Goal: Transaction & Acquisition: Obtain resource

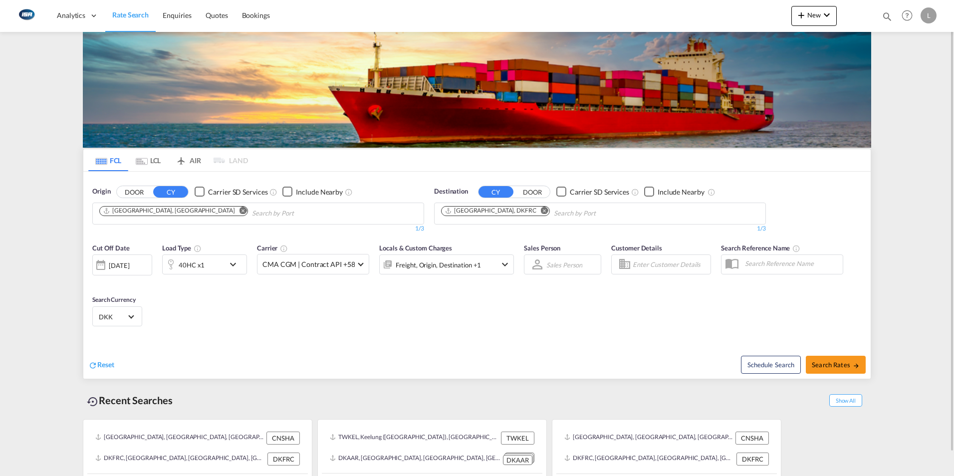
click at [239, 211] on md-icon "Remove" at bounding box center [242, 210] width 7 height 7
click at [162, 217] on body "Analytics Dashboard Rate Search Enquiries Quotes Bookings" at bounding box center [477, 238] width 954 height 476
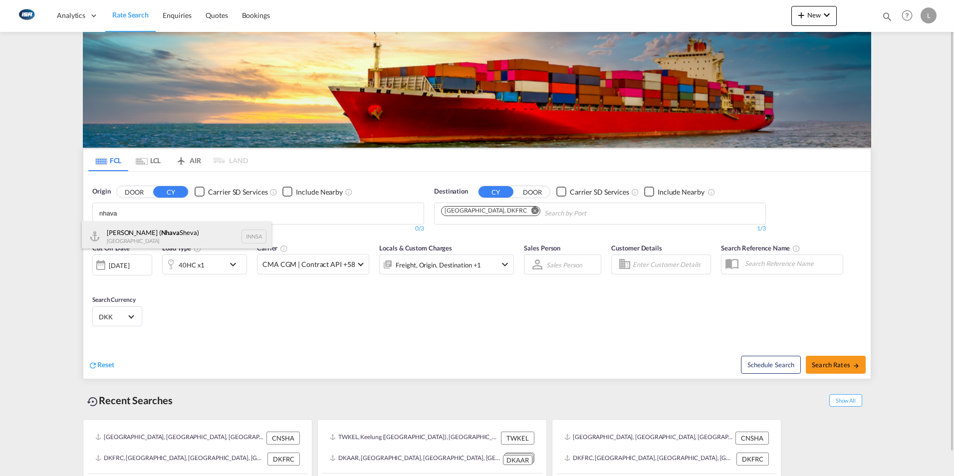
type input "nhava"
click at [161, 234] on div "[PERSON_NAME] ( [PERSON_NAME]) [GEOGRAPHIC_DATA] INNSA" at bounding box center [177, 237] width 190 height 30
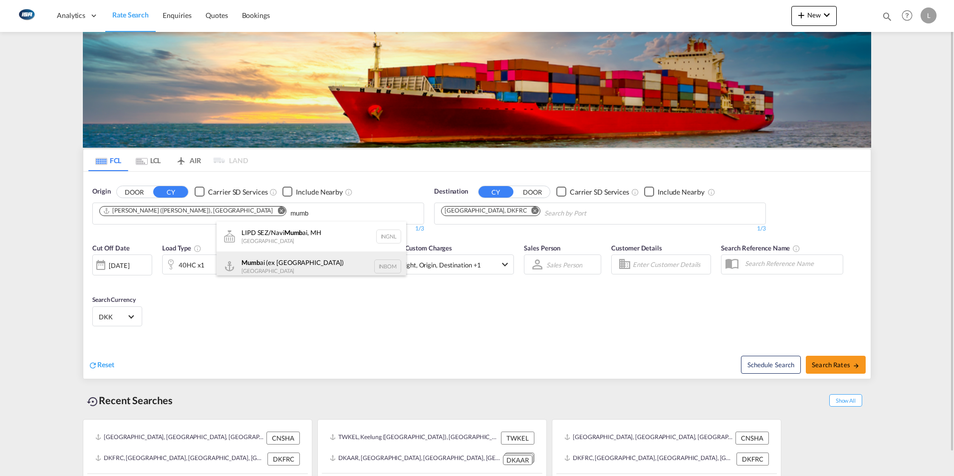
type input "mumb"
click at [275, 268] on div "Mumb ai (ex [GEOGRAPHIC_DATA]) [GEOGRAPHIC_DATA] INBOM" at bounding box center [312, 266] width 190 height 30
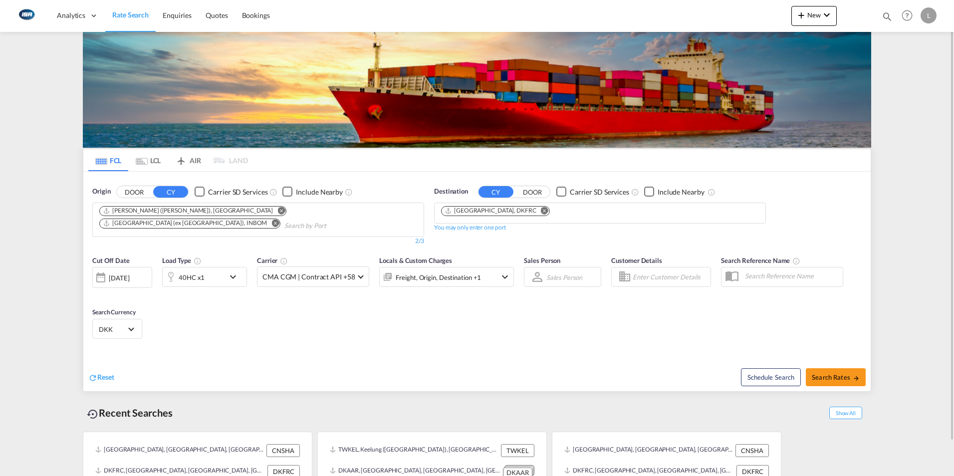
click at [534, 207] on button "Remove" at bounding box center [541, 212] width 15 height 10
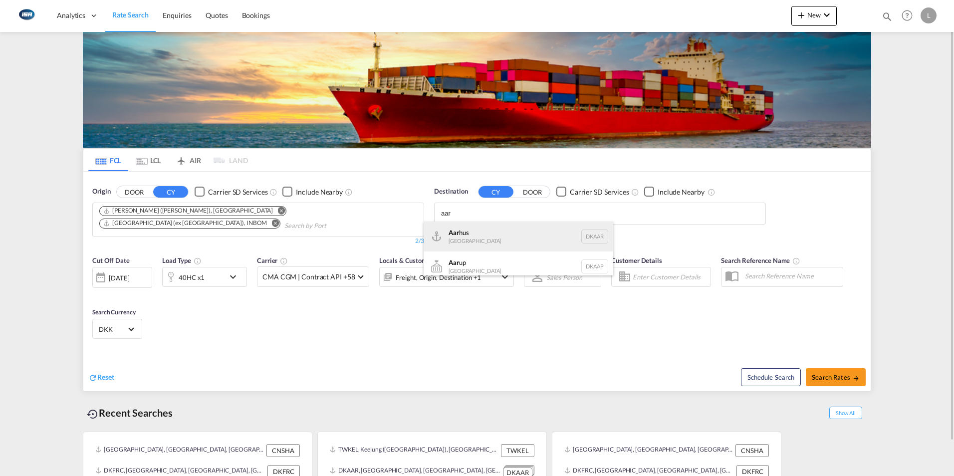
type input "aar"
click at [471, 236] on div "Aar hus [GEOGRAPHIC_DATA] [GEOGRAPHIC_DATA]" at bounding box center [519, 237] width 190 height 30
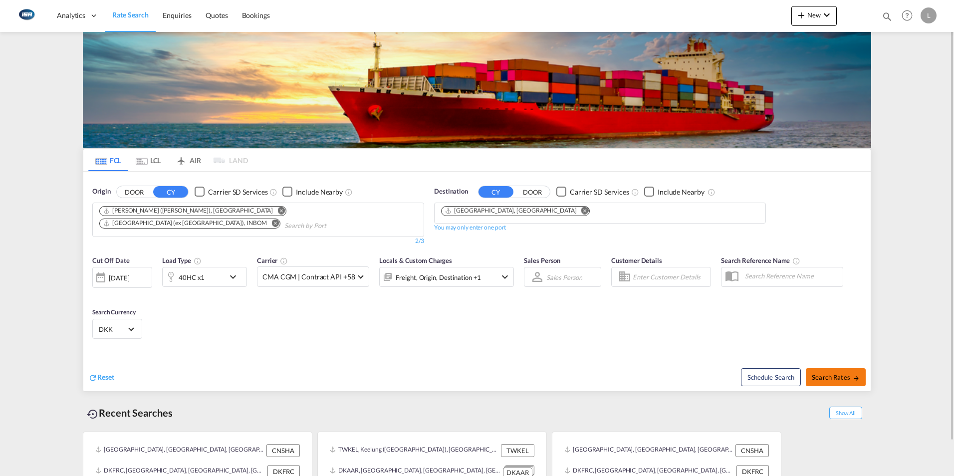
click at [834, 379] on span "Search Rates" at bounding box center [836, 377] width 48 height 8
type input "INNSA,INBOM to DKAAR / [DATE]"
